Goal: Communication & Community: Answer question/provide support

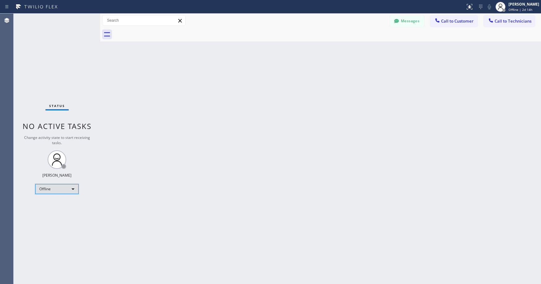
click at [62, 188] on div "Offline" at bounding box center [56, 189] width 43 height 10
click at [54, 212] on li "Unavailable" at bounding box center [57, 212] width 42 height 7
click at [74, 74] on div "Status No active tasks Change activity state to start receiving tasks. [PERSON_…" at bounding box center [57, 149] width 87 height 270
click at [69, 67] on div "Status No active tasks Change activity state to start receiving tasks. [PERSON_…" at bounding box center [57, 149] width 87 height 270
click at [66, 66] on div "Status No active tasks Change activity state to start receiving tasks. Axel Men…" at bounding box center [57, 149] width 87 height 270
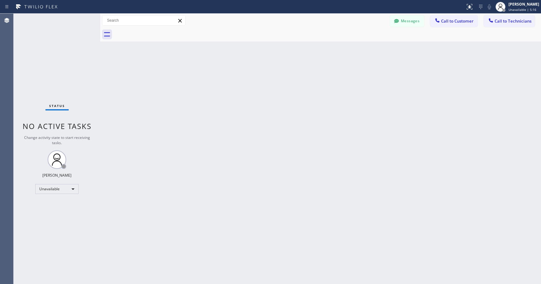
click at [49, 50] on div "Status No active tasks Change activity state to start receiving tasks. Axel Men…" at bounding box center [57, 149] width 87 height 270
click at [51, 41] on div "Status No active tasks Change activity state to start receiving tasks. Axel Men…" at bounding box center [57, 149] width 87 height 270
click at [52, 58] on div "Status No active tasks Change activity state to start receiving tasks. Axel Men…" at bounding box center [57, 149] width 87 height 270
click at [64, 65] on div "Status No active tasks Change activity state to start receiving tasks. Axel Men…" at bounding box center [57, 149] width 87 height 270
drag, startPoint x: 40, startPoint y: 41, endPoint x: 24, endPoint y: 179, distance: 138.7
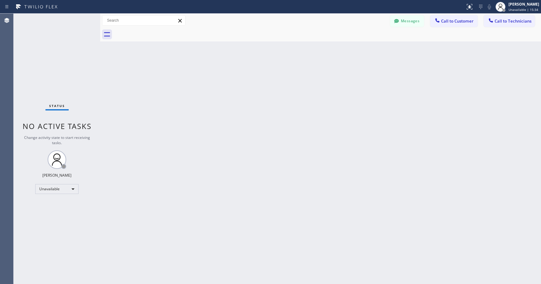
click at [40, 43] on div "Status No active tasks Change activity state to start receiving tasks. Axel Men…" at bounding box center [57, 149] width 87 height 270
drag, startPoint x: 40, startPoint y: 80, endPoint x: 40, endPoint y: 120, distance: 40.2
click at [39, 84] on div "Status No active tasks Change activity state to start receiving tasks. Axel Men…" at bounding box center [57, 149] width 87 height 270
drag, startPoint x: 40, startPoint y: 40, endPoint x: 36, endPoint y: 121, distance: 80.8
click at [40, 41] on div "Status No active tasks Change activity state to start receiving tasks. Axel Men…" at bounding box center [57, 149] width 87 height 270
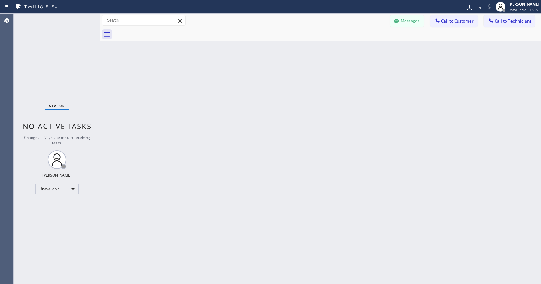
drag, startPoint x: 48, startPoint y: 51, endPoint x: 46, endPoint y: 81, distance: 29.7
click at [48, 52] on div "Status No active tasks Change activity state to start receiving tasks. Axel Men…" at bounding box center [57, 149] width 87 height 270
click at [53, 43] on div "Status No active tasks Change activity state to start receiving tasks. Axel Men…" at bounding box center [57, 149] width 87 height 270
click at [66, 80] on div "Status No active tasks Change activity state to start receiving tasks. Axel Men…" at bounding box center [57, 149] width 87 height 270
click at [68, 47] on div "Status No active tasks Change activity state to start receiving tasks. Axel Men…" at bounding box center [57, 149] width 87 height 270
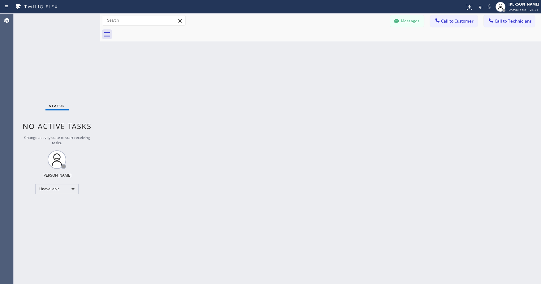
click at [38, 39] on div "Status No active tasks Change activity state to start receiving tasks. Axel Men…" at bounding box center [57, 149] width 87 height 270
click at [32, 48] on div "Status No active tasks Change activity state to start receiving tasks. Axel Men…" at bounding box center [57, 149] width 87 height 270
click at [46, 35] on div "Status No active tasks Change activity state to start receiving tasks. Axel Men…" at bounding box center [57, 149] width 87 height 270
click at [50, 48] on div "Status No active tasks Change activity state to start receiving tasks. Axel Men…" at bounding box center [57, 149] width 87 height 270
click at [55, 59] on div "Status No active tasks Change activity state to start receiving tasks. Axel Men…" at bounding box center [57, 149] width 87 height 270
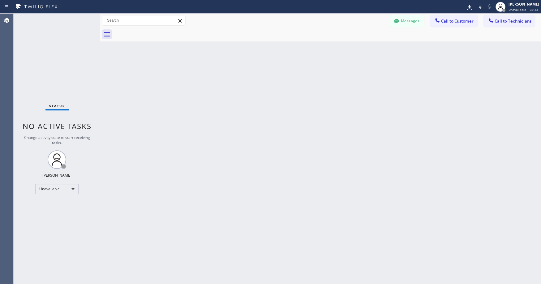
click at [59, 49] on div "Status No active tasks Change activity state to start receiving tasks. Axel Men…" at bounding box center [57, 149] width 87 height 270
drag, startPoint x: 64, startPoint y: 65, endPoint x: 42, endPoint y: 173, distance: 109.6
click at [63, 67] on div "Status No active tasks Change activity state to start receiving tasks. Axel Men…" at bounding box center [57, 149] width 87 height 270
click at [46, 54] on div "Status No active tasks Change activity state to start receiving tasks. Axel Men…" at bounding box center [57, 149] width 87 height 270
drag, startPoint x: 62, startPoint y: 67, endPoint x: 58, endPoint y: 78, distance: 11.6
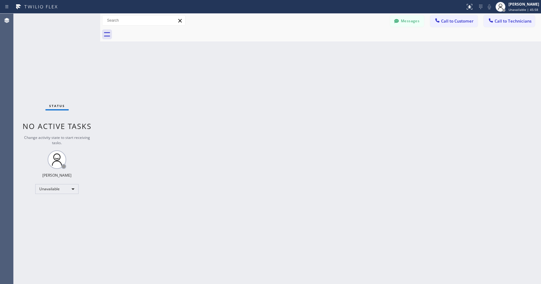
click at [60, 72] on div "Status No active tasks Change activity state to start receiving tasks. Axel Men…" at bounding box center [57, 149] width 87 height 270
drag, startPoint x: 46, startPoint y: 67, endPoint x: 47, endPoint y: 85, distance: 18.6
click at [46, 67] on div "Status No active tasks Change activity state to start receiving tasks. Axel Men…" at bounding box center [57, 149] width 87 height 270
click at [79, 66] on div "Status No active tasks Change activity state to start receiving tasks. Axel Men…" at bounding box center [57, 149] width 87 height 270
click at [61, 58] on div "Status No active tasks Change activity state to start receiving tasks. Axel Men…" at bounding box center [57, 149] width 87 height 270
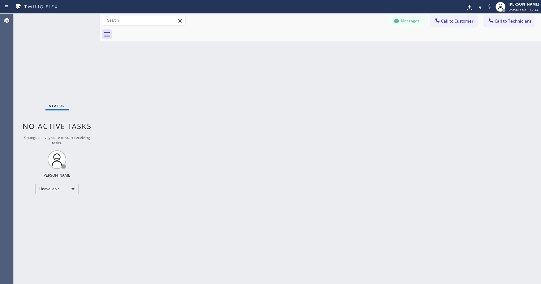
click at [64, 45] on div "Status No active tasks Change activity state to start receiving tasks. Axel Men…" at bounding box center [57, 149] width 87 height 270
drag, startPoint x: 41, startPoint y: 51, endPoint x: 40, endPoint y: 86, distance: 34.6
click at [41, 53] on div "Status No active tasks Change activity state to start receiving tasks. Axel Men…" at bounding box center [57, 149] width 87 height 270
click at [43, 52] on div "Status No active tasks Change activity state to start receiving tasks. Axel Men…" at bounding box center [57, 149] width 87 height 270
click at [53, 51] on div "Status No active tasks Change activity state to start receiving tasks. Axel Men…" at bounding box center [57, 149] width 87 height 270
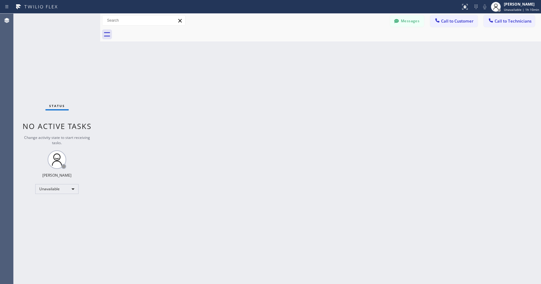
drag, startPoint x: 64, startPoint y: 49, endPoint x: 66, endPoint y: 74, distance: 25.7
click at [64, 50] on div "Status No active tasks Change activity state to start receiving tasks. Axel Men…" at bounding box center [57, 149] width 87 height 270
click at [40, 52] on div "Status No active tasks Change activity state to start receiving tasks. Axel Men…" at bounding box center [57, 149] width 87 height 270
click at [52, 43] on div "Status No active tasks Change activity state to start receiving tasks. Axel Men…" at bounding box center [57, 149] width 87 height 270
drag, startPoint x: 58, startPoint y: 49, endPoint x: 55, endPoint y: 62, distance: 12.8
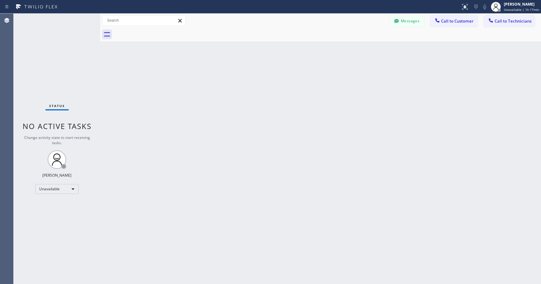
click at [57, 53] on div "Status No active tasks Change activity state to start receiving tasks. Axel Men…" at bounding box center [57, 149] width 87 height 270
click at [66, 56] on div "Status No active tasks Change activity state to start receiving tasks. Axel Men…" at bounding box center [57, 149] width 87 height 270
drag, startPoint x: 52, startPoint y: 63, endPoint x: 31, endPoint y: 127, distance: 67.3
click at [51, 70] on div "Status No active tasks Change activity state to start receiving tasks. Axel Men…" at bounding box center [57, 149] width 87 height 270
drag, startPoint x: 53, startPoint y: 73, endPoint x: 74, endPoint y: 72, distance: 20.1
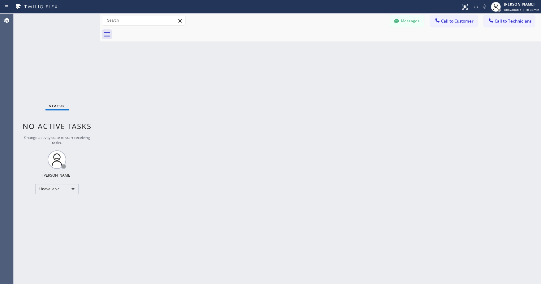
click at [53, 73] on div "Status No active tasks Change activity state to start receiving tasks. Axel Men…" at bounding box center [57, 149] width 87 height 270
drag, startPoint x: 52, startPoint y: 44, endPoint x: 49, endPoint y: 136, distance: 92.5
click at [52, 55] on div "Status No active tasks Change activity state to start receiving tasks. Axel Men…" at bounding box center [57, 149] width 87 height 270
click at [46, 64] on div "Status No active tasks Change activity state to start receiving tasks. Axel Men…" at bounding box center [57, 149] width 87 height 270
click at [52, 54] on div "Status No active tasks Change activity state to start receiving tasks. Axel Men…" at bounding box center [57, 149] width 87 height 270
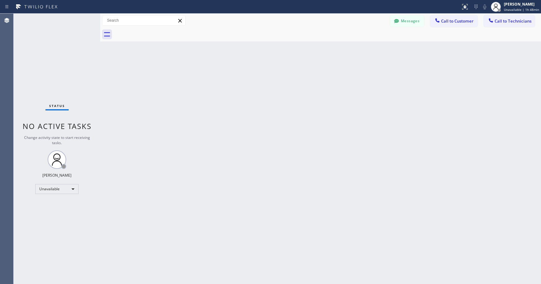
click at [55, 63] on div "Status No active tasks Change activity state to start receiving tasks. Axel Men…" at bounding box center [57, 149] width 87 height 270
click at [400, 20] on div at bounding box center [395, 21] width 7 height 7
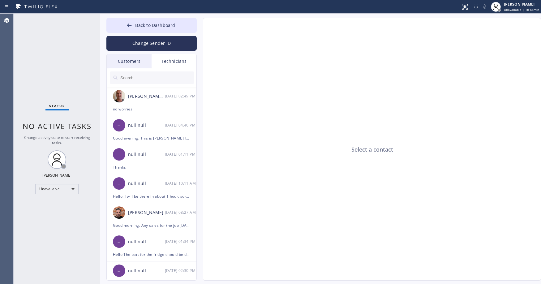
click at [131, 63] on div "Customers" at bounding box center [129, 61] width 45 height 14
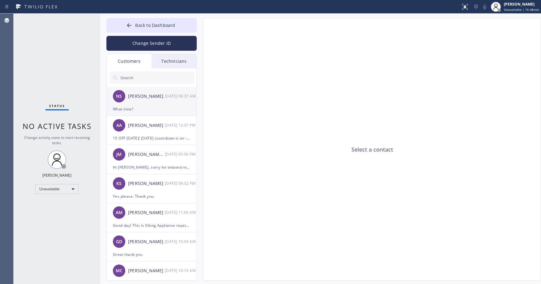
click at [161, 99] on div "Natalia Smith" at bounding box center [146, 96] width 37 height 7
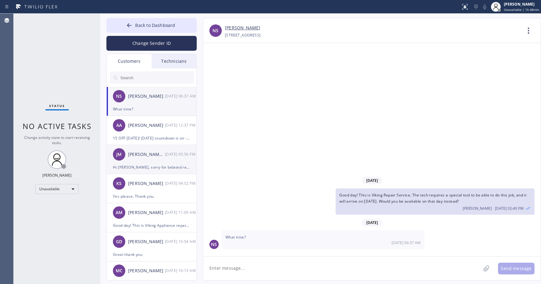
click at [151, 153] on div "Jen Ms" at bounding box center [146, 154] width 37 height 7
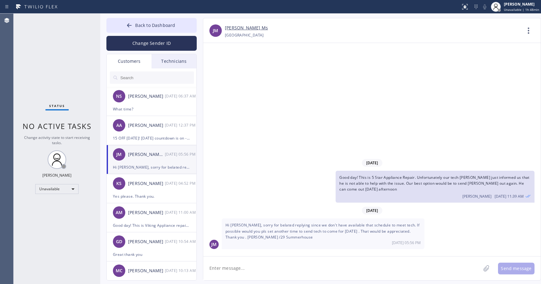
click at [140, 75] on input "text" at bounding box center [157, 77] width 74 height 12
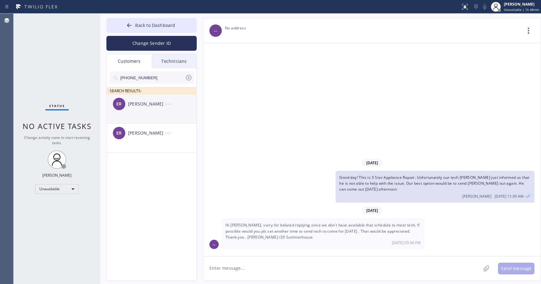
click at [149, 108] on div "ER Ed Rudolph --:--" at bounding box center [152, 104] width 90 height 19
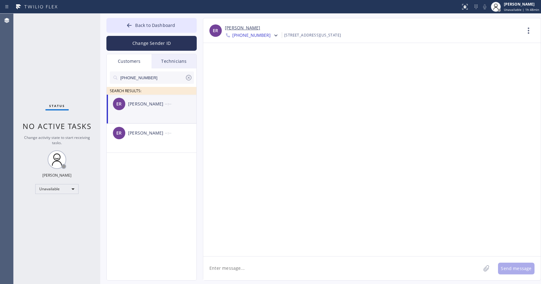
drag, startPoint x: 38, startPoint y: 47, endPoint x: 176, endPoint y: 108, distance: 151.7
click at [38, 47] on div "Status No active tasks Change activity state to start receiving tasks. Axel Men…" at bounding box center [57, 149] width 87 height 270
click at [140, 112] on div "ER Ed Rudolph --:--" at bounding box center [152, 104] width 90 height 19
click at [232, 271] on textarea at bounding box center [341, 268] width 277 height 24
paste textarea "Repair High End 5 Star Appliance Repair"
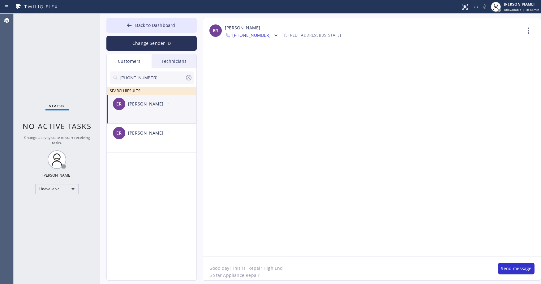
drag, startPoint x: 286, startPoint y: 266, endPoint x: 251, endPoint y: 266, distance: 35.5
click at [251, 266] on textarea "Good day! This is Repair High End 5 Star Appliance Repair" at bounding box center [347, 268] width 288 height 24
click at [208, 276] on textarea "Good day! This is 5 Star Appliance Repair" at bounding box center [347, 268] width 288 height 24
click at [306, 270] on textarea "Good day! This is 5 Star Appliance Repair" at bounding box center [347, 268] width 288 height 24
click at [450, 267] on textarea "Good day! This is 5 Star Appliance Repair. Unfortunately Mark just informed us …" at bounding box center [347, 268] width 288 height 24
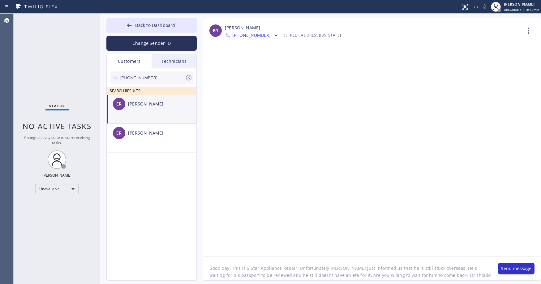
scroll to position [5, 0]
type textarea "Good day! This is 5 Star Appliance Repair. Unfortunately Mark just informed us …"
click at [516, 269] on button "Send message" at bounding box center [516, 268] width 36 height 12
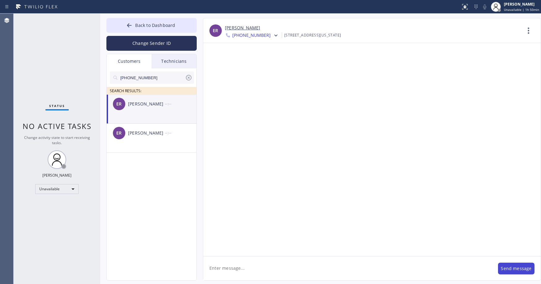
scroll to position [0, 0]
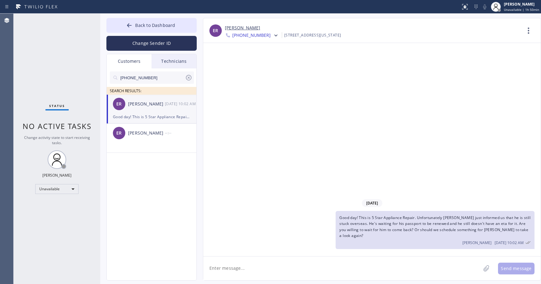
click at [369, 232] on div "Good day! This is 5 Star Appliance Repair. Unfortunately Mark just informed us …" at bounding box center [434, 230] width 199 height 38
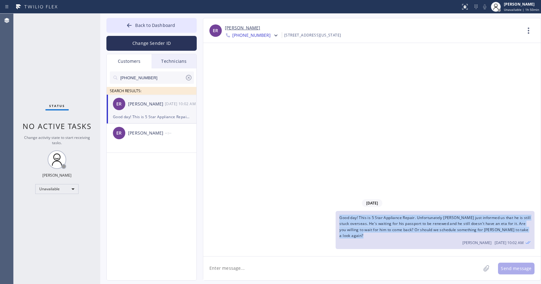
click at [369, 232] on div "Good day! This is 5 Star Appliance Repair. Unfortunately Mark just informed us …" at bounding box center [434, 230] width 199 height 38
copy span "Good day! This is 5 Star Appliance Repair. Unfortunately Mark just informed us …"
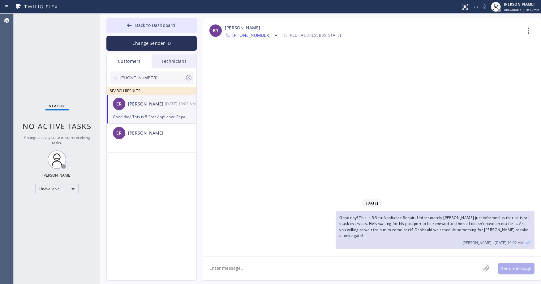
click at [254, 37] on span "+14156068575" at bounding box center [251, 35] width 38 height 7
click at [251, 78] on div "+14156410513" at bounding box center [260, 78] width 71 height 14
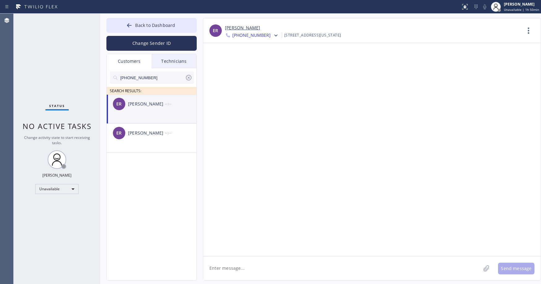
click at [244, 267] on textarea at bounding box center [341, 268] width 277 height 24
paste textarea "Good day! This is 5 Star Appliance Repair. Unfortunately Mark just informed us …"
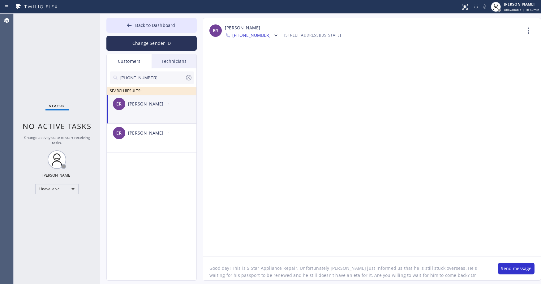
scroll to position [12, 0]
type textarea "Good day! This is 5 Star Appliance Repair. Unfortunately Mark just informed us …"
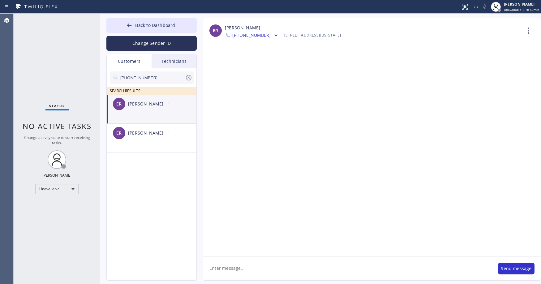
scroll to position [0, 0]
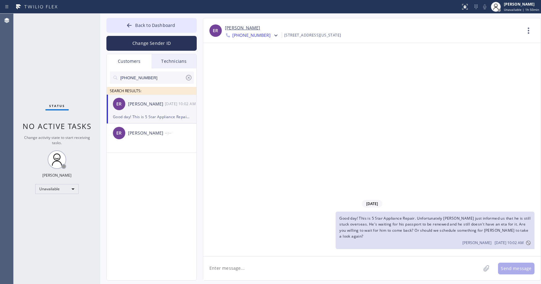
click at [249, 35] on span "+14156410513" at bounding box center [251, 35] width 38 height 7
click at [260, 66] on div "+14156068575" at bounding box center [260, 64] width 71 height 14
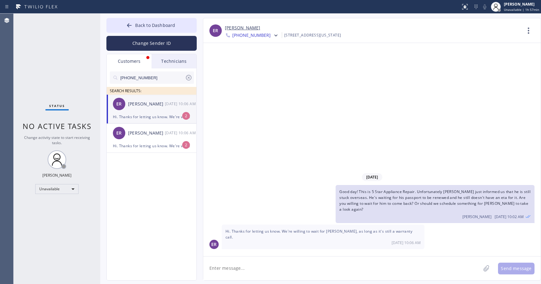
click at [47, 36] on div "Status No active tasks Change activity state to start receiving tasks. Axel Men…" at bounding box center [57, 149] width 87 height 270
click at [139, 107] on div "Ed Rudolph" at bounding box center [146, 103] width 37 height 7
click at [38, 52] on div "Status No active tasks Change activity state to start receiving tasks. Axel Men…" at bounding box center [57, 149] width 87 height 270
click at [234, 27] on link "Ed Rudolph" at bounding box center [242, 27] width 35 height 7
click at [248, 269] on textarea at bounding box center [341, 268] width 277 height 24
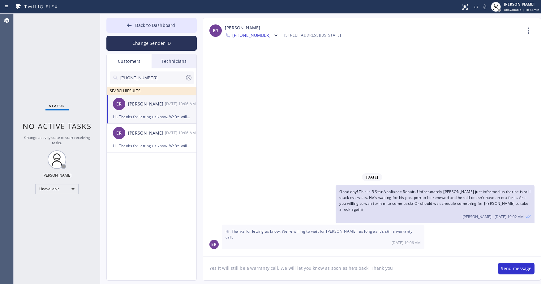
type textarea "Yes it will still be a warranty call. We will let you know as soon as he's back…"
click at [517, 268] on button "Send message" at bounding box center [516, 268] width 36 height 12
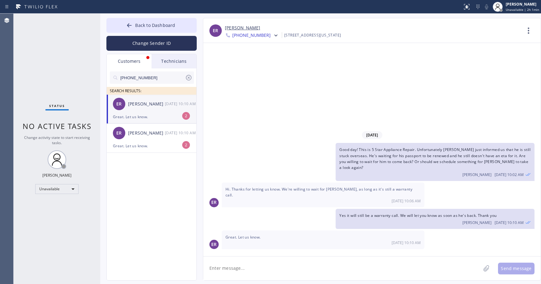
click at [44, 56] on div "Status No active tasks Change activity state to start receiving tasks. Axel Men…" at bounding box center [57, 149] width 87 height 270
click at [143, 117] on div "Great. Let us know." at bounding box center [151, 116] width 77 height 7
click at [164, 79] on input "(415) 606-8575" at bounding box center [152, 77] width 65 height 12
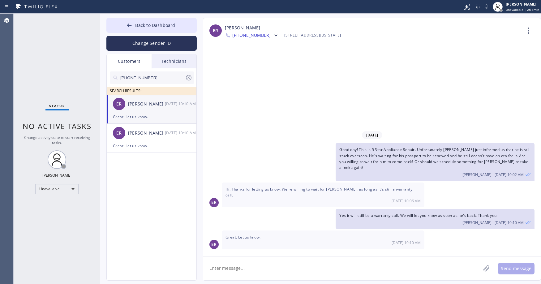
click at [187, 77] on icon at bounding box center [188, 77] width 7 height 7
click at [136, 79] on input "text" at bounding box center [157, 77] width 74 height 12
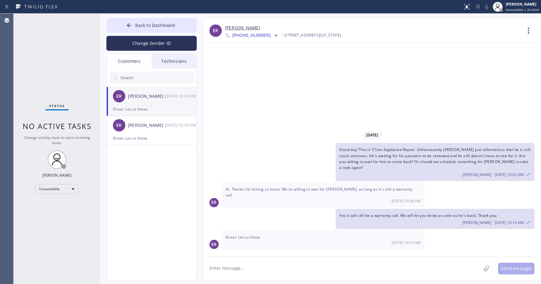
click at [135, 78] on input "text" at bounding box center [157, 77] width 74 height 12
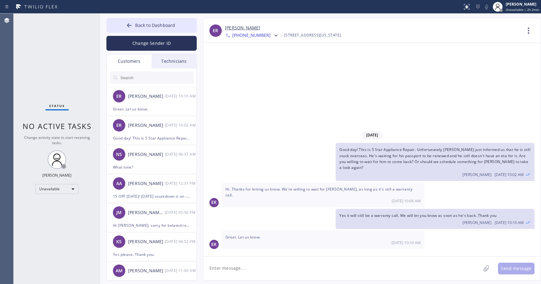
click at [135, 78] on input "text" at bounding box center [157, 77] width 74 height 12
click at [160, 132] on div "ER Ed Rudolph 08/18 10:02 AM" at bounding box center [152, 125] width 90 height 19
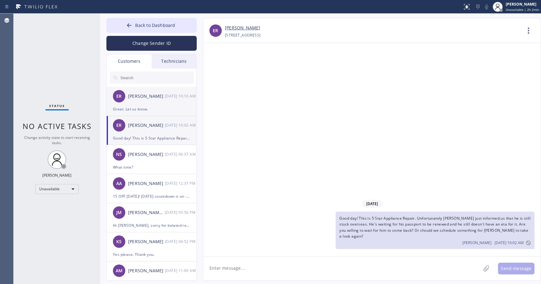
click at [163, 107] on div "Great. Let us know." at bounding box center [151, 108] width 77 height 7
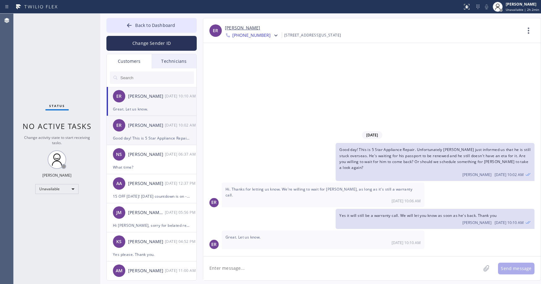
click at [160, 130] on div "ER Ed Rudolph 08/18 10:02 AM" at bounding box center [152, 125] width 90 height 19
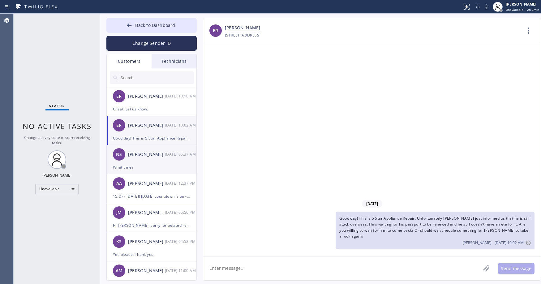
click at [149, 162] on div "NS Natalia Smith 08/15 06:37 AM" at bounding box center [152, 154] width 90 height 19
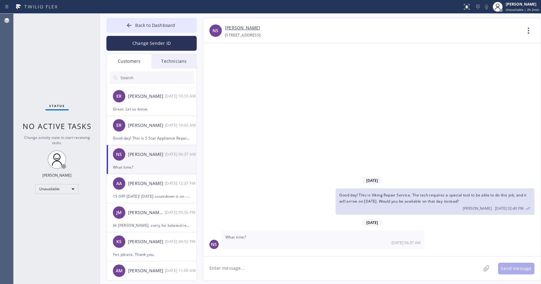
click at [138, 78] on input "text" at bounding box center [157, 77] width 74 height 12
paste input "D7GPTP"
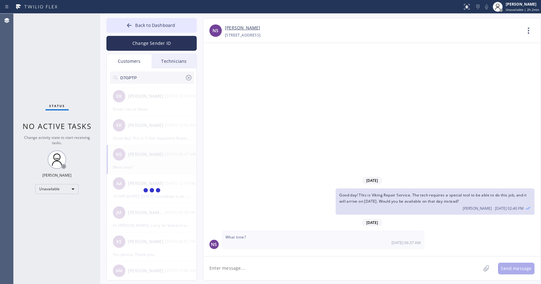
type input "D7GPTP"
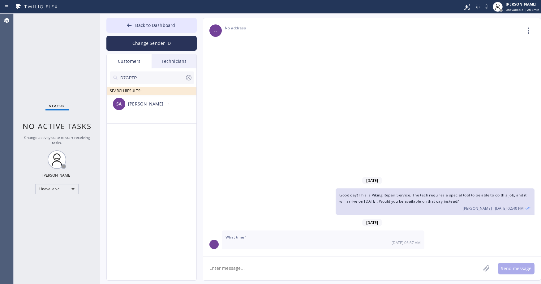
click at [54, 77] on div "Status No active tasks Change activity state to start receiving tasks. Axel Men…" at bounding box center [57, 149] width 87 height 270
click at [151, 102] on div "Shimon Avrahmi" at bounding box center [146, 103] width 37 height 7
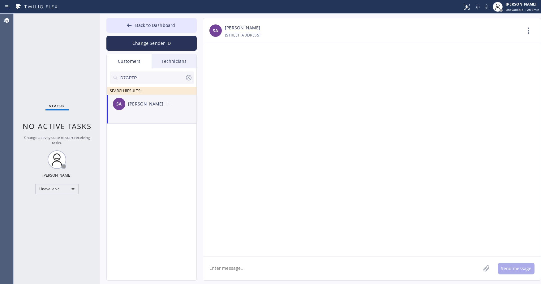
click at [233, 267] on textarea at bounding box center [341, 268] width 277 height 24
paste textarea "Viking Repair Service"
drag, startPoint x: 31, startPoint y: 53, endPoint x: 94, endPoint y: 58, distance: 63.2
click at [31, 53] on div "Status No active tasks Change activity state to start receiving tasks. Axel Men…" at bounding box center [57, 149] width 87 height 270
click at [300, 270] on textarea "Good day! This is Viking Repair Service" at bounding box center [347, 268] width 288 height 24
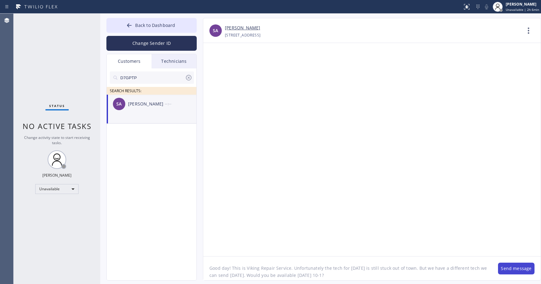
type textarea "Good day! This is Viking Repair Service. Unfortunately the tech for today is st…"
click at [514, 268] on button "Send message" at bounding box center [516, 268] width 36 height 12
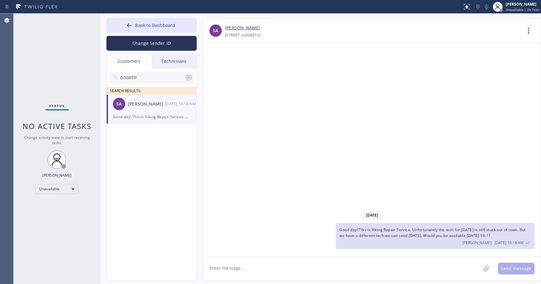
click at [46, 47] on div "Status No active tasks Change activity state to start receiving tasks. Axel Men…" at bounding box center [57, 149] width 87 height 270
click at [51, 66] on div "Status No active tasks Change activity state to start receiving tasks. Axel Men…" at bounding box center [57, 149] width 87 height 270
click at [146, 27] on span "Back to Dashboard" at bounding box center [155, 25] width 40 height 6
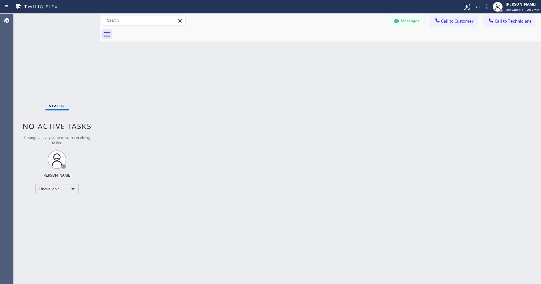
click at [56, 51] on div "Status No active tasks Change activity state to start receiving tasks. Axel Men…" at bounding box center [57, 149] width 87 height 270
click at [47, 74] on div "Status No active tasks Change activity state to start receiving tasks. Axel Men…" at bounding box center [57, 149] width 87 height 270
click at [43, 51] on div "Status No active tasks Change activity state to start receiving tasks. Axel Men…" at bounding box center [57, 149] width 87 height 270
click at [401, 22] on button "Messages" at bounding box center [407, 21] width 34 height 12
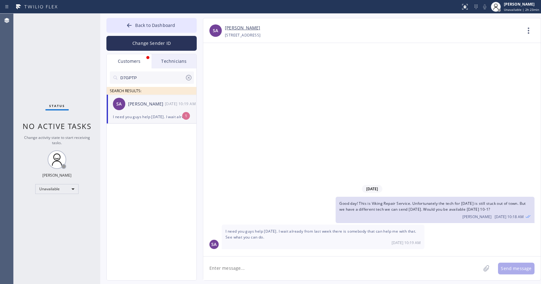
click at [138, 111] on div "SA Shimon Avrahmi 08/18 10:19 AM" at bounding box center [152, 104] width 90 height 19
click at [232, 28] on link "Shimon Avrahmi" at bounding box center [242, 27] width 35 height 7
click at [257, 270] on textarea at bounding box center [341, 268] width 277 height 24
type textarea "Let me check"
click at [510, 267] on button "Send message" at bounding box center [516, 268] width 36 height 12
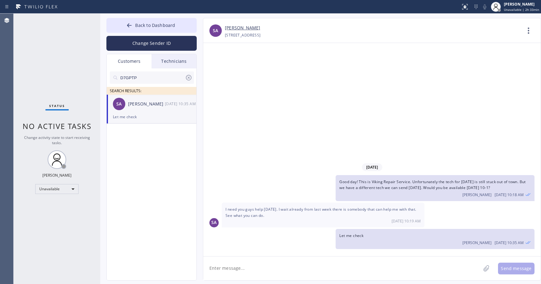
click at [48, 53] on div "Status No active tasks Change activity state to start receiving tasks. Axel Men…" at bounding box center [57, 149] width 87 height 270
click at [145, 82] on input "D7GPTP" at bounding box center [152, 77] width 65 height 12
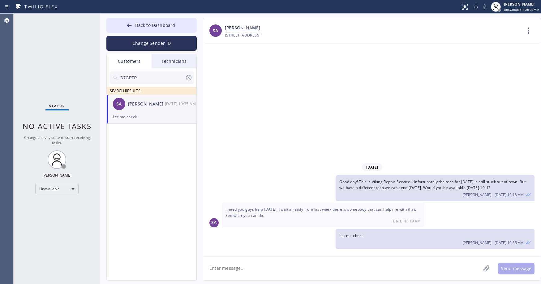
paste input "L2FT41"
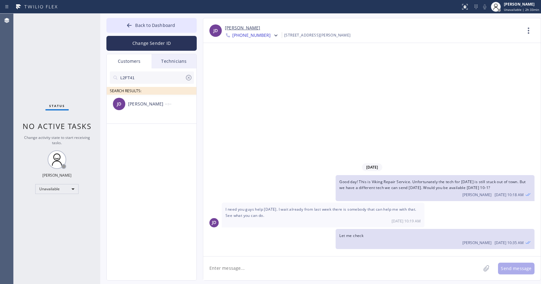
type input "L2FT41"
click at [389, 188] on span "Good day! This is Viking Repair Service. Unfortunately the tech for today is st…" at bounding box center [432, 184] width 186 height 11
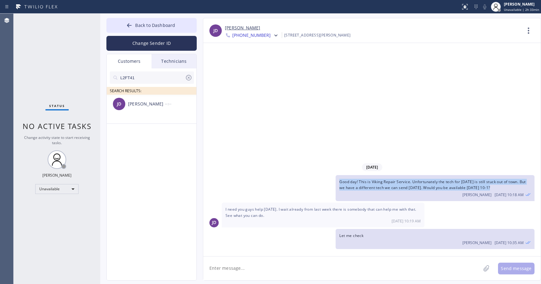
click at [389, 188] on span "Good day! This is Viking Repair Service. Unfortunately the tech for today is st…" at bounding box center [432, 184] width 186 height 11
copy span "Good day! This is Viking Repair Service. Unfortunately the tech for today is st…"
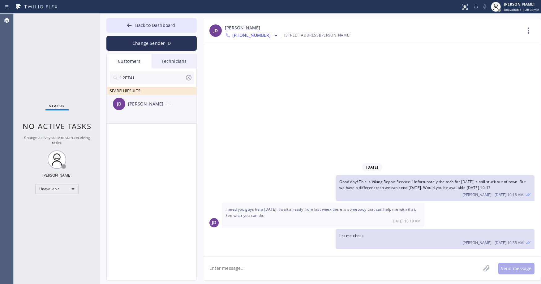
click at [159, 115] on li "JD Joan Drennan --:--" at bounding box center [152, 109] width 90 height 29
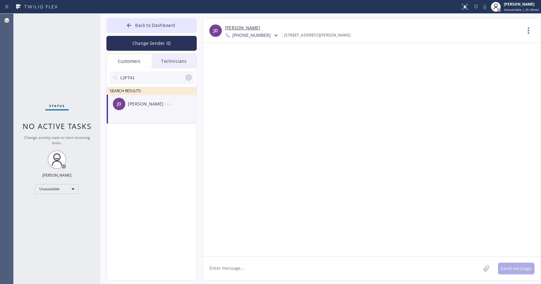
click at [241, 268] on textarea at bounding box center [341, 268] width 277 height 24
paste textarea "Good day! This is Viking Repair Service. Unfortunately the tech for today is st…"
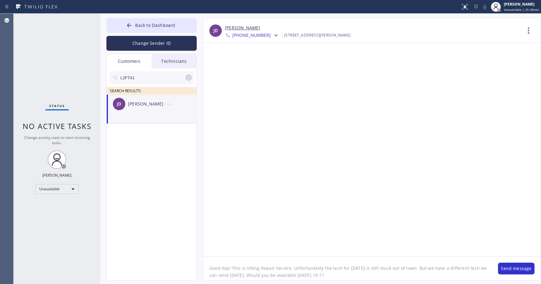
scroll to position [5, 0]
click at [297, 264] on textarea "Good day! This is Viking Repair Service. Unfortunately the tech for today is st…" at bounding box center [347, 268] width 288 height 24
drag, startPoint x: 288, startPoint y: 264, endPoint x: 246, endPoint y: 263, distance: 42.0
click at [246, 263] on textarea "Good day! This is Viking Repair Service. Unfortunately the tech for today is st…" at bounding box center [347, 268] width 288 height 24
paste textarea "5 Star Appliance Repair"
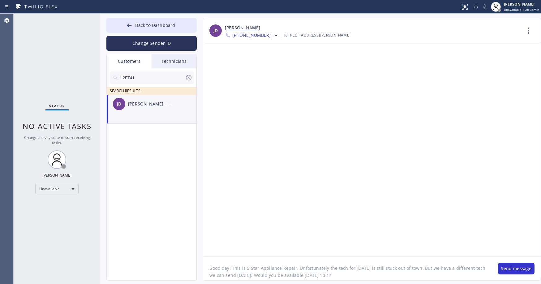
click at [348, 271] on textarea "Good day! This is 5 Star Appliance Repair. Unfortunately the tech for today is …" at bounding box center [347, 268] width 288 height 24
type textarea "Good day! This is 5 Star Appliance Repair. Unfortunately the tech for today is …"
click at [347, 274] on textarea "Good day! This is 5 Star Appliance Repair. Unfortunately the tech for today is …" at bounding box center [347, 268] width 288 height 24
click at [508, 270] on button "Send message" at bounding box center [516, 268] width 36 height 12
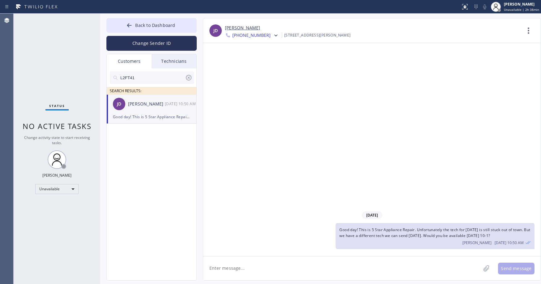
click at [245, 35] on span "+14082183319" at bounding box center [251, 35] width 38 height 7
click at [278, 166] on div "08/18/2025 Good day! This is 5 Star Appliance Repair. Unfortunately the tech fo…" at bounding box center [371, 149] width 337 height 213
drag, startPoint x: 67, startPoint y: 67, endPoint x: 40, endPoint y: 150, distance: 87.1
click at [67, 68] on div "Status No active tasks Change activity state to start receiving tasks. Axel Men…" at bounding box center [57, 149] width 87 height 270
click at [186, 77] on icon at bounding box center [188, 77] width 7 height 7
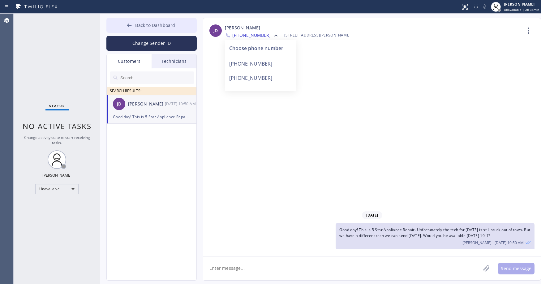
click at [140, 23] on span "Back to Dashboard" at bounding box center [155, 25] width 40 height 6
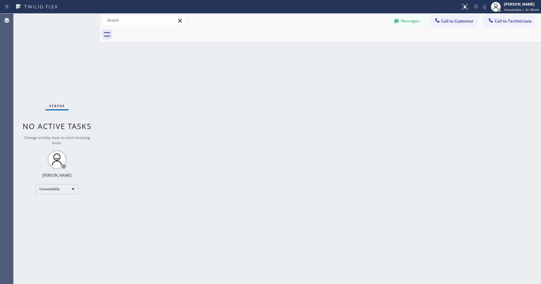
click at [63, 54] on div "Status No active tasks Change activity state to start receiving tasks. Axel Men…" at bounding box center [57, 149] width 87 height 270
click at [72, 61] on div "Status No active tasks Change activity state to start receiving tasks. Axel Men…" at bounding box center [57, 149] width 87 height 270
click at [49, 78] on div "Status No active tasks Change activity state to start receiving tasks. Axel Men…" at bounding box center [57, 149] width 87 height 270
click at [43, 62] on div "Status No active tasks Change activity state to start receiving tasks. Axel Men…" at bounding box center [57, 149] width 87 height 270
click at [405, 11] on div at bounding box center [230, 7] width 457 height 10
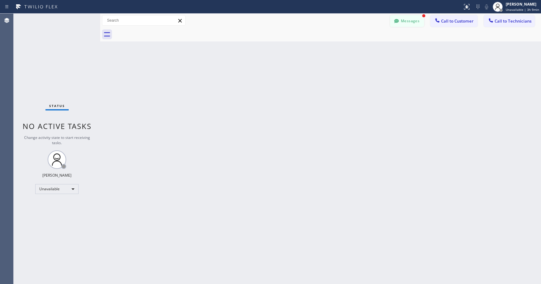
click at [409, 21] on button "Messages" at bounding box center [407, 21] width 34 height 12
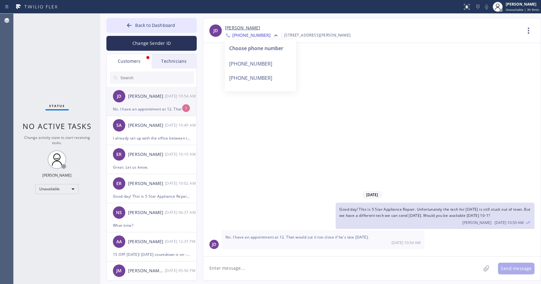
click at [151, 108] on div "No. I have an appointment at 12. That would cut it too close if he's late tomor…" at bounding box center [151, 108] width 77 height 7
click at [257, 154] on div "08/18/2025 Good day! This is 5 Star Appliance Repair. Unfortunately the tech fo…" at bounding box center [371, 149] width 337 height 213
click at [328, 133] on div "08/18/2025 Good day! This is 5 Star Appliance Repair. Unfortunately the tech fo…" at bounding box center [371, 149] width 337 height 213
click at [366, 147] on div "08/18/2025 Good day! This is 5 Star Appliance Repair. Unfortunately the tech fo…" at bounding box center [371, 149] width 337 height 213
click at [57, 48] on div "Status No active tasks Change activity state to start receiving tasks. Axel Men…" at bounding box center [57, 149] width 87 height 270
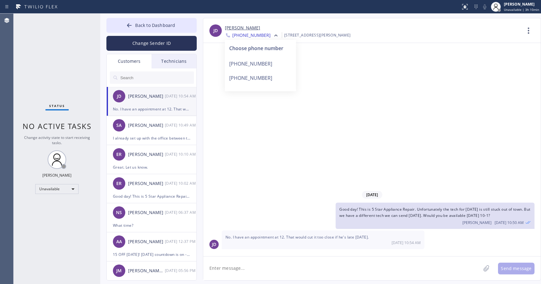
drag, startPoint x: 61, startPoint y: 58, endPoint x: 74, endPoint y: 75, distance: 21.6
click at [61, 59] on div "Status No active tasks Change activity state to start receiving tasks. Axel Men…" at bounding box center [57, 149] width 87 height 270
click at [41, 51] on div "Status No active tasks Change activity state to start receiving tasks. Axel Men…" at bounding box center [57, 149] width 87 height 270
click at [149, 79] on input "text" at bounding box center [157, 77] width 74 height 12
paste input "LKBDD4"
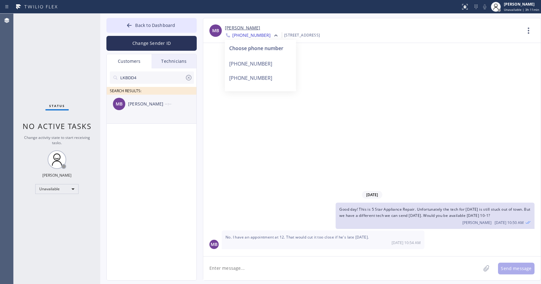
type input "LKBDD4"
click at [149, 103] on div "Maggie Bosco" at bounding box center [146, 103] width 37 height 7
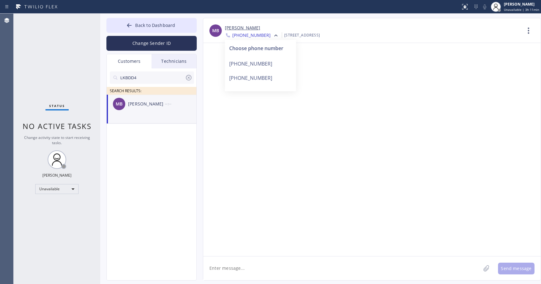
click at [44, 62] on div "Status No active tasks Change activity state to start receiving tasks. Axel Men…" at bounding box center [57, 149] width 87 height 270
click at [140, 107] on div "Maggie Bosco" at bounding box center [146, 103] width 37 height 7
click at [319, 141] on div at bounding box center [371, 149] width 337 height 213
click at [266, 29] on div "Maggie Bosco" at bounding box center [373, 27] width 296 height 7
click at [273, 34] on icon at bounding box center [276, 35] width 6 height 6
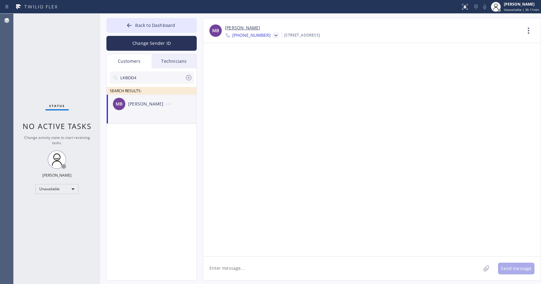
click at [235, 268] on textarea at bounding box center [341, 268] width 277 height 24
paste textarea "Appliance Express Viking Repair"
click at [247, 266] on textarea "Appliance Express Viking Repair" at bounding box center [347, 268] width 288 height 24
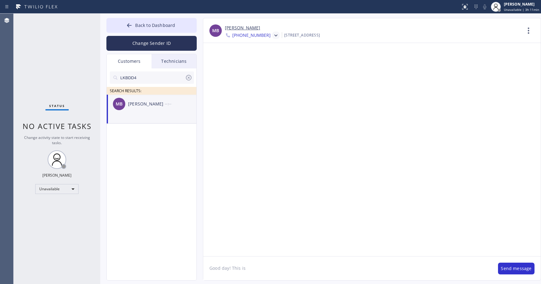
paste textarea "Appliance Express Viking Repair"
type textarea "Good day! This is Appliance Express Viking Repair. Unfortunately our tech is no…"
click at [512, 272] on button "Send message" at bounding box center [516, 268] width 36 height 12
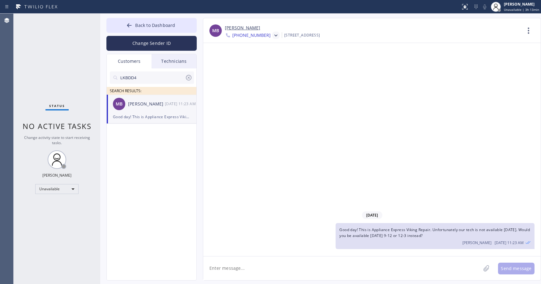
click at [53, 66] on div "Status No active tasks Change activity state to start receiving tasks. Axel Men…" at bounding box center [57, 149] width 87 height 270
click at [151, 111] on div "MB Maggie Bosco 08/18 11:23 AM" at bounding box center [152, 104] width 90 height 19
click at [188, 77] on icon at bounding box center [189, 78] width 6 height 6
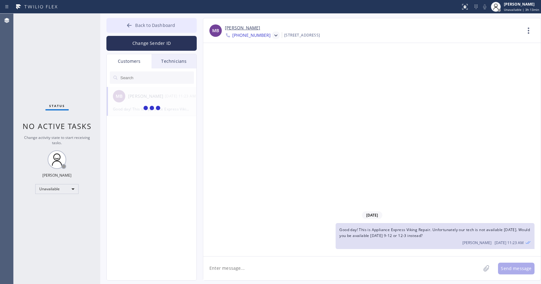
click at [143, 23] on span "Back to Dashboard" at bounding box center [155, 25] width 40 height 6
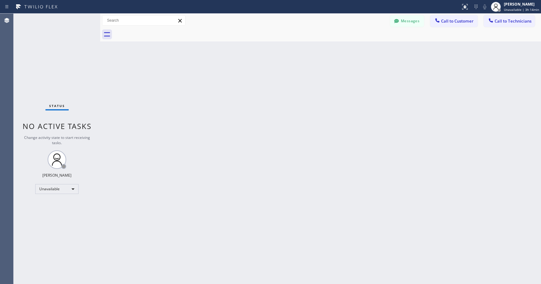
drag, startPoint x: 55, startPoint y: 74, endPoint x: 124, endPoint y: 87, distance: 70.4
click at [55, 75] on div "Status No active tasks Change activity state to start receiving tasks. Axel Men…" at bounding box center [57, 149] width 87 height 270
click at [415, 25] on button "Messages" at bounding box center [407, 21] width 34 height 12
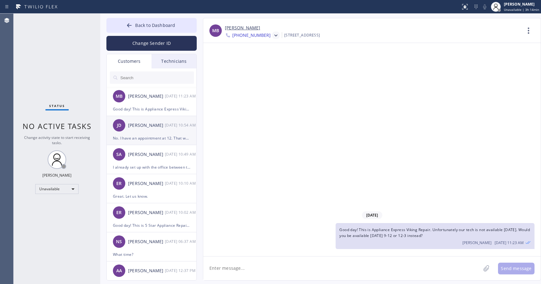
click at [139, 136] on div "No. I have an appointment at 12. That would cut it too close if he's late tomor…" at bounding box center [151, 137] width 77 height 7
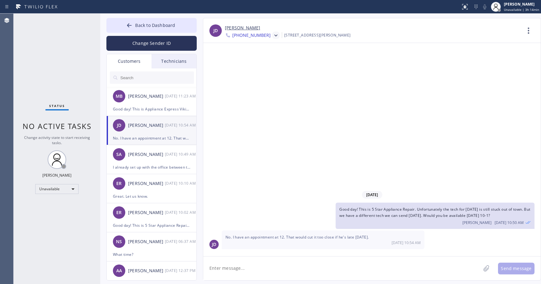
click at [257, 271] on textarea at bounding box center [341, 268] width 277 height 24
type textarea "Would Wednesday 10-1 be better?"
click at [519, 269] on button "Send message" at bounding box center [516, 268] width 36 height 12
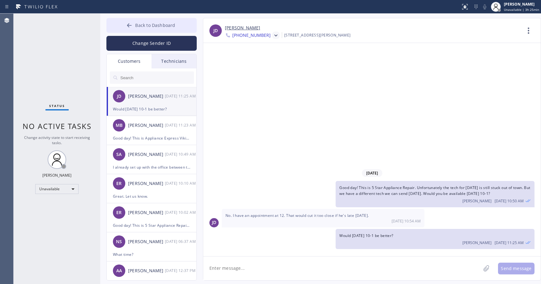
click at [137, 31] on button "Back to Dashboard" at bounding box center [151, 25] width 90 height 15
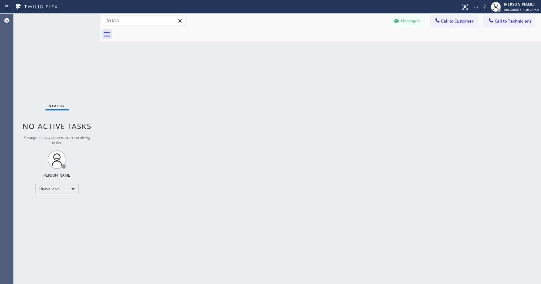
click at [42, 63] on div "Status No active tasks Change activity state to start receiving tasks. Axel Men…" at bounding box center [57, 149] width 87 height 270
click at [412, 19] on button "Messages" at bounding box center [407, 21] width 34 height 12
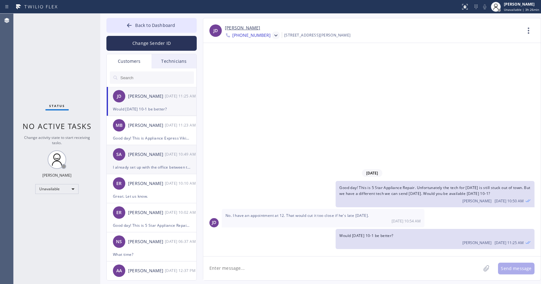
click at [168, 152] on div "08/18 10:49 AM" at bounding box center [181, 154] width 32 height 7
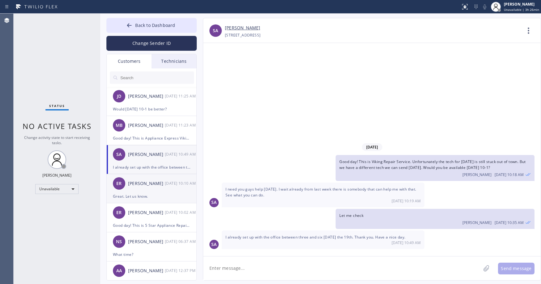
click at [163, 189] on div "ER Ed Rudolph 08/18 10:10 AM" at bounding box center [152, 183] width 90 height 19
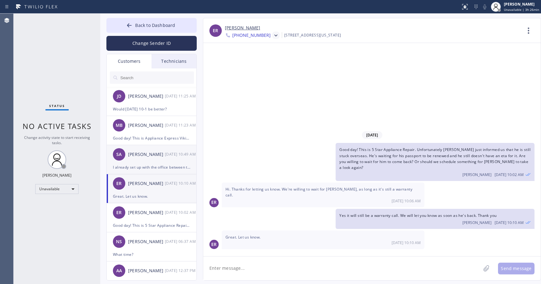
click at [159, 154] on div "Shimon Avrahmi" at bounding box center [146, 154] width 37 height 7
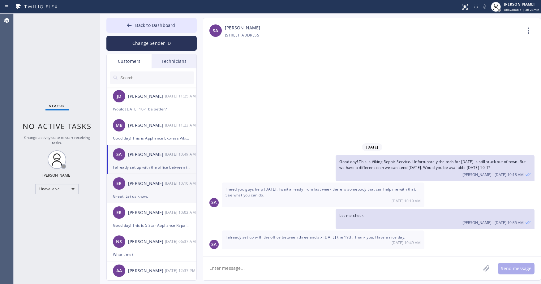
click at [162, 198] on div "Great. Let us know." at bounding box center [151, 196] width 77 height 7
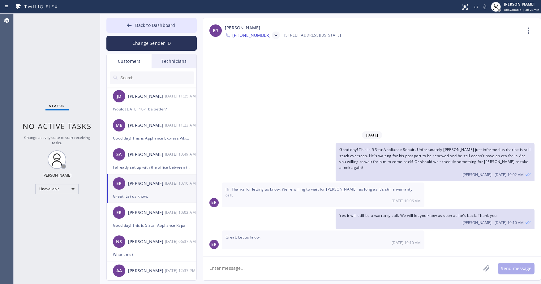
click at [130, 79] on input "text" at bounding box center [157, 77] width 74 height 12
paste input "IEME8X"
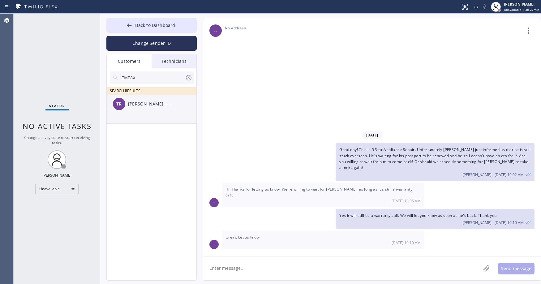
type input "IEME8X"
click at [153, 108] on div "TR Tom Ryan --:--" at bounding box center [152, 104] width 90 height 19
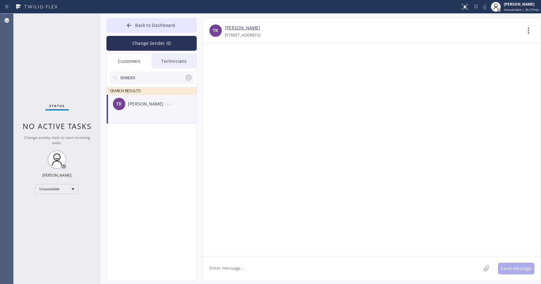
click at [67, 65] on div "Status No active tasks Change activity state to start receiving tasks. Axel Men…" at bounding box center [57, 149] width 87 height 270
click at [156, 108] on div "TR Tom Ryan --:--" at bounding box center [152, 104] width 90 height 19
click at [236, 267] on textarea at bounding box center [341, 268] width 277 height 24
paste textarea "Viking Repair Pro"
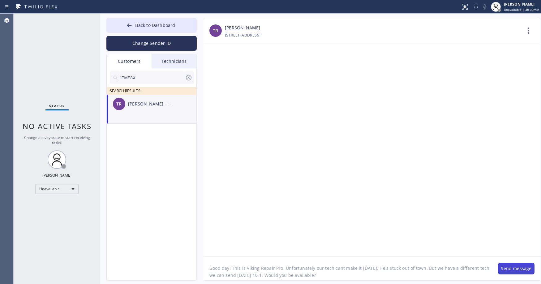
type textarea "Good day! This is Viking Repair Pro. Unfortunately our tech cant make it today.…"
click at [503, 270] on button "Send message" at bounding box center [516, 268] width 36 height 12
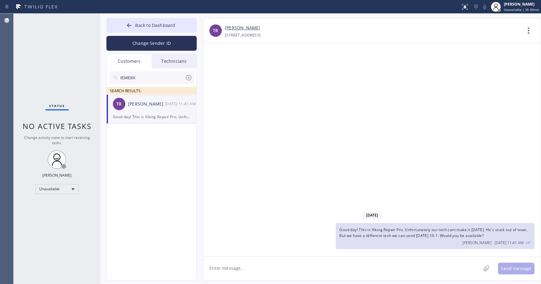
click at [48, 55] on div "Status No active tasks Change activity state to start receiving tasks. Axel Men…" at bounding box center [57, 149] width 87 height 270
click at [158, 25] on span "Back to Dashboard" at bounding box center [155, 25] width 40 height 6
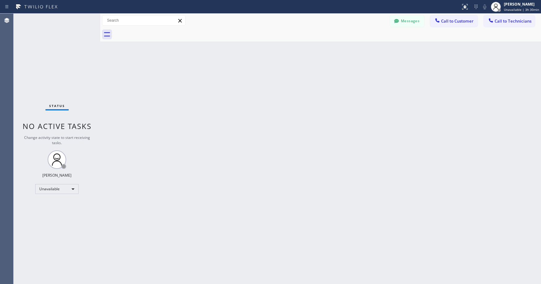
click at [56, 60] on div "Status No active tasks Change activity state to start receiving tasks. Axel Men…" at bounding box center [57, 149] width 87 height 270
click at [34, 46] on div "Status No active tasks Change activity state to start receiving tasks. Axel Men…" at bounding box center [57, 149] width 87 height 270
click at [45, 47] on div "Status No active tasks Change activity state to start receiving tasks. Axel Men…" at bounding box center [57, 149] width 87 height 270
click at [49, 65] on div "Status No active tasks Change activity state to start receiving tasks. Axel Men…" at bounding box center [57, 149] width 87 height 270
click at [56, 63] on div "Status No active tasks Change activity state to start receiving tasks. Axel Men…" at bounding box center [57, 149] width 87 height 270
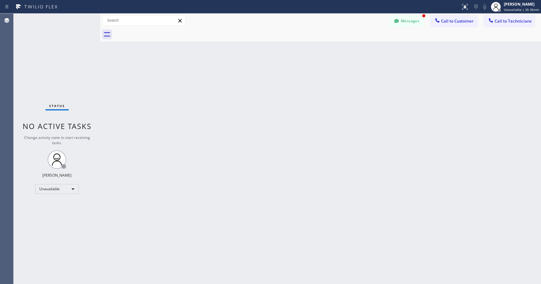
click at [48, 36] on div "Status No active tasks Change activity state to start receiving tasks. Axel Men…" at bounding box center [57, 149] width 87 height 270
click at [396, 23] on icon at bounding box center [396, 21] width 6 height 6
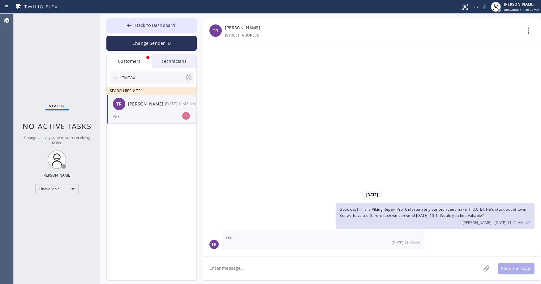
click at [136, 115] on div "Yes" at bounding box center [151, 116] width 77 height 7
click at [268, 270] on textarea at bounding box center [341, 268] width 277 height 24
type textarea "Great thank you"
click at [511, 265] on button "Send message" at bounding box center [516, 268] width 36 height 12
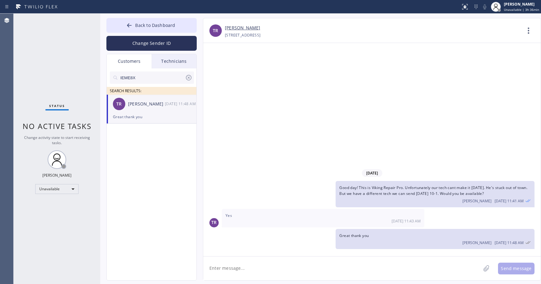
click at [231, 28] on link "Tom Ryan" at bounding box center [242, 27] width 35 height 7
drag, startPoint x: 43, startPoint y: 31, endPoint x: 48, endPoint y: 40, distance: 10.8
click at [43, 31] on div "Status No active tasks Change activity state to start receiving tasks. Axel Men…" at bounding box center [57, 149] width 87 height 270
click at [155, 24] on span "Back to Dashboard" at bounding box center [155, 25] width 40 height 6
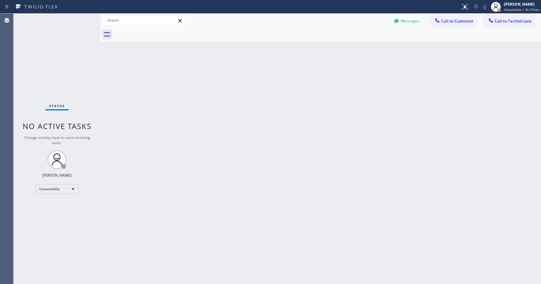
click at [61, 76] on div "Status No active tasks Change activity state to start receiving tasks. Axel Men…" at bounding box center [57, 149] width 87 height 270
click at [53, 45] on div "Status No active tasks Change activity state to start receiving tasks. Axel Men…" at bounding box center [57, 149] width 87 height 270
click at [32, 47] on div "Status No active tasks Change activity state to start receiving tasks. Axel Men…" at bounding box center [57, 149] width 87 height 270
click at [53, 67] on div "Status No active tasks Change activity state to start receiving tasks. Axel Men…" at bounding box center [57, 149] width 87 height 270
click at [377, 153] on div "Back to Dashboard Change Sender ID Customers Technicians IEME8X SEARCH RESULTS:…" at bounding box center [320, 149] width 440 height 270
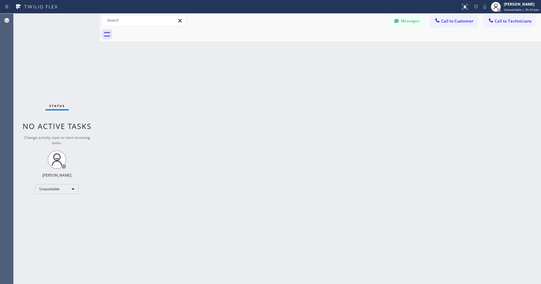
click at [63, 67] on div "Status No active tasks Change activity state to start receiving tasks. Axel Men…" at bounding box center [57, 149] width 87 height 270
click at [59, 71] on div "Status No active tasks Change activity state to start receiving tasks. Axel Men…" at bounding box center [57, 149] width 87 height 270
click at [48, 59] on div "Status No active tasks Change activity state to start receiving tasks. Axel Men…" at bounding box center [57, 149] width 87 height 270
click at [400, 25] on div at bounding box center [395, 21] width 7 height 7
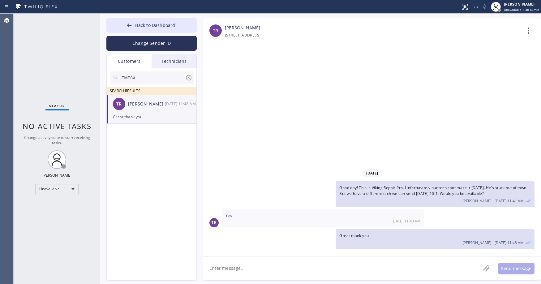
click at [51, 74] on div "Status No active tasks Change activity state to start receiving tasks. Axel Men…" at bounding box center [57, 149] width 87 height 270
click at [142, 22] on span "Back to Dashboard" at bounding box center [155, 25] width 40 height 6
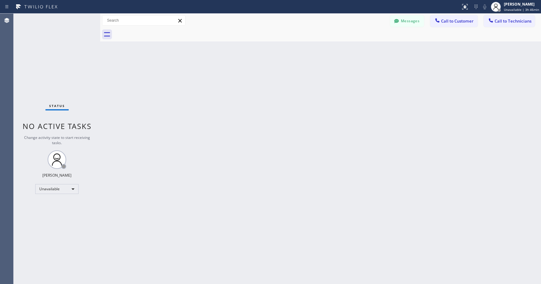
drag, startPoint x: 56, startPoint y: 47, endPoint x: 302, endPoint y: 218, distance: 299.0
click at [56, 47] on div "Status No active tasks Change activity state to start receiving tasks. Axel Men…" at bounding box center [57, 149] width 87 height 270
click at [44, 36] on div "Status No active tasks Change activity state to start receiving tasks. Axel Men…" at bounding box center [57, 149] width 87 height 270
click at [57, 48] on div "Status No active tasks Change activity state to start receiving tasks. Axel Men…" at bounding box center [57, 149] width 87 height 270
drag, startPoint x: 55, startPoint y: 44, endPoint x: 56, endPoint y: 52, distance: 7.8
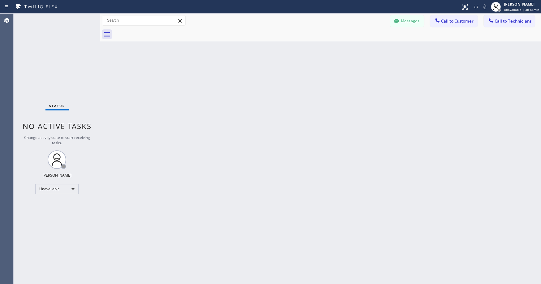
click at [55, 45] on div "Status No active tasks Change activity state to start receiving tasks. Axel Men…" at bounding box center [57, 149] width 87 height 270
click at [51, 188] on div "Unavailable" at bounding box center [56, 189] width 43 height 10
click at [49, 219] on li "Break" at bounding box center [57, 220] width 42 height 7
click at [55, 54] on div "Status No active tasks Change activity state to start receiving tasks. Axel Men…" at bounding box center [57, 149] width 87 height 270
click at [78, 73] on div "Status No active tasks Change activity state to start receiving tasks. Axel Men…" at bounding box center [57, 149] width 87 height 270
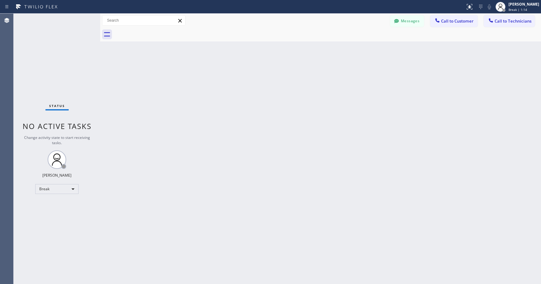
click at [55, 79] on div "Status No active tasks Change activity state to start receiving tasks. Axel Men…" at bounding box center [57, 149] width 87 height 270
click at [47, 42] on div "Status No active tasks Change activity state to start receiving tasks. Axel Men…" at bounding box center [57, 149] width 87 height 270
drag, startPoint x: 69, startPoint y: 67, endPoint x: 73, endPoint y: 88, distance: 21.6
click at [71, 76] on div "Status No active tasks Change activity state to start receiving tasks. Axel Men…" at bounding box center [57, 149] width 87 height 270
click at [71, 54] on div "Status No active tasks Change activity state to start receiving tasks. Axel Men…" at bounding box center [57, 149] width 87 height 270
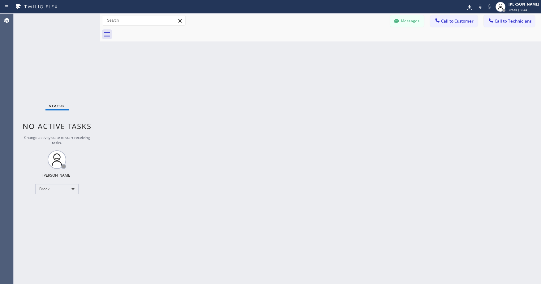
click at [52, 61] on div "Status No active tasks Change activity state to start receiving tasks. Axel Men…" at bounding box center [57, 149] width 87 height 270
click at [70, 67] on div "Status No active tasks Change activity state to start receiving tasks. Axel Men…" at bounding box center [57, 149] width 87 height 270
